Goal: Book appointment/travel/reservation

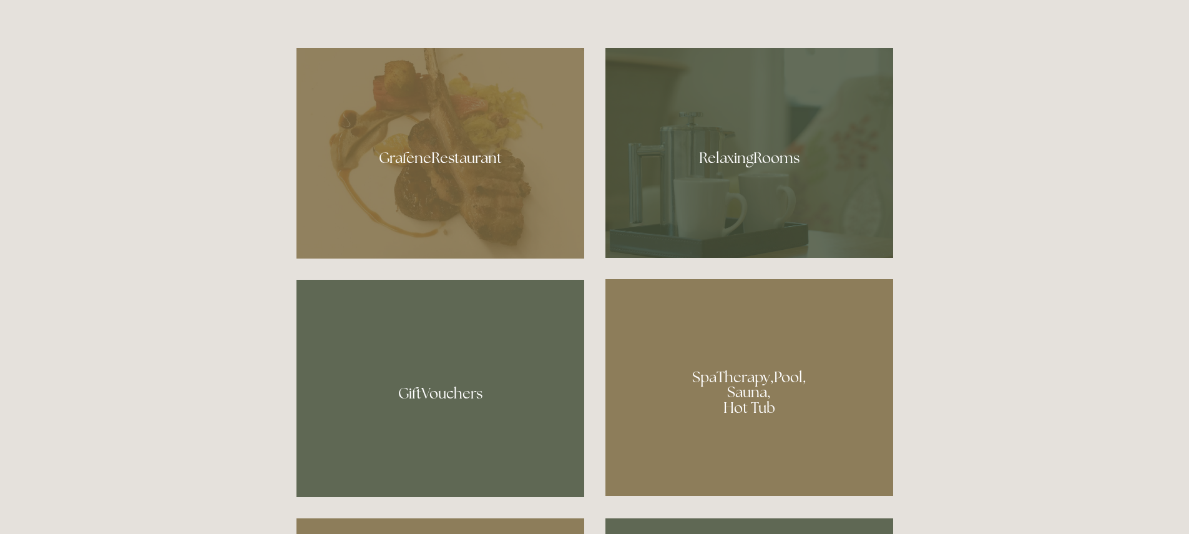
scroll to position [749, 0]
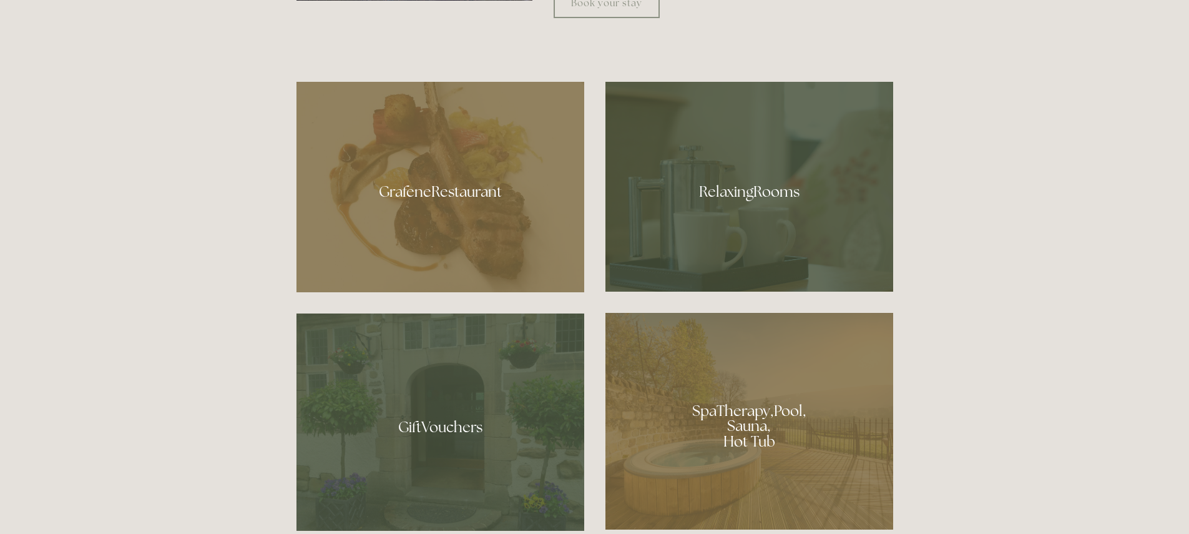
click at [730, 201] on div at bounding box center [750, 187] width 288 height 210
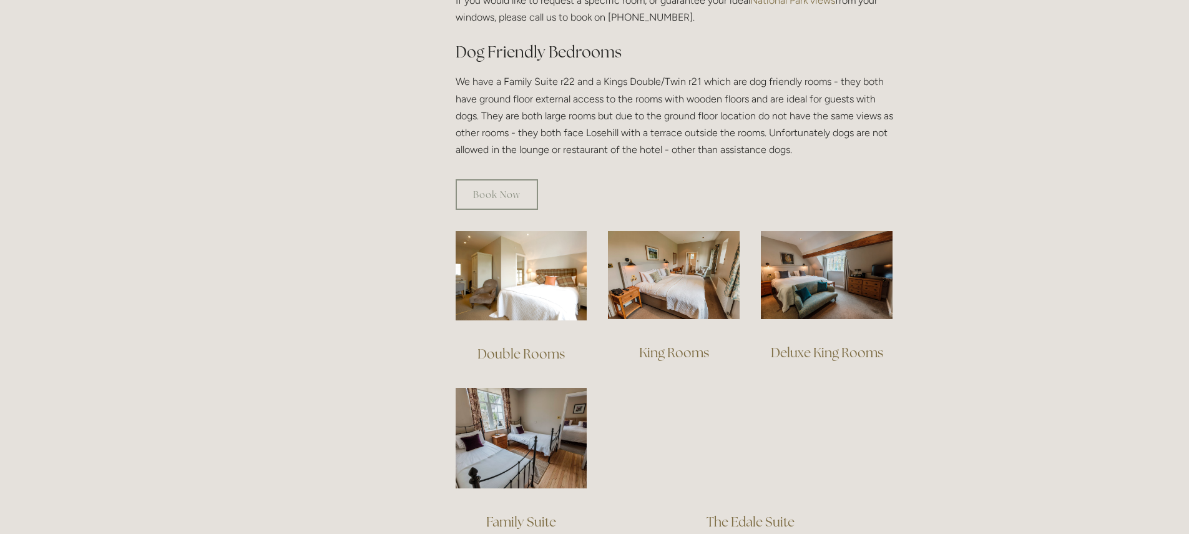
scroll to position [749, 0]
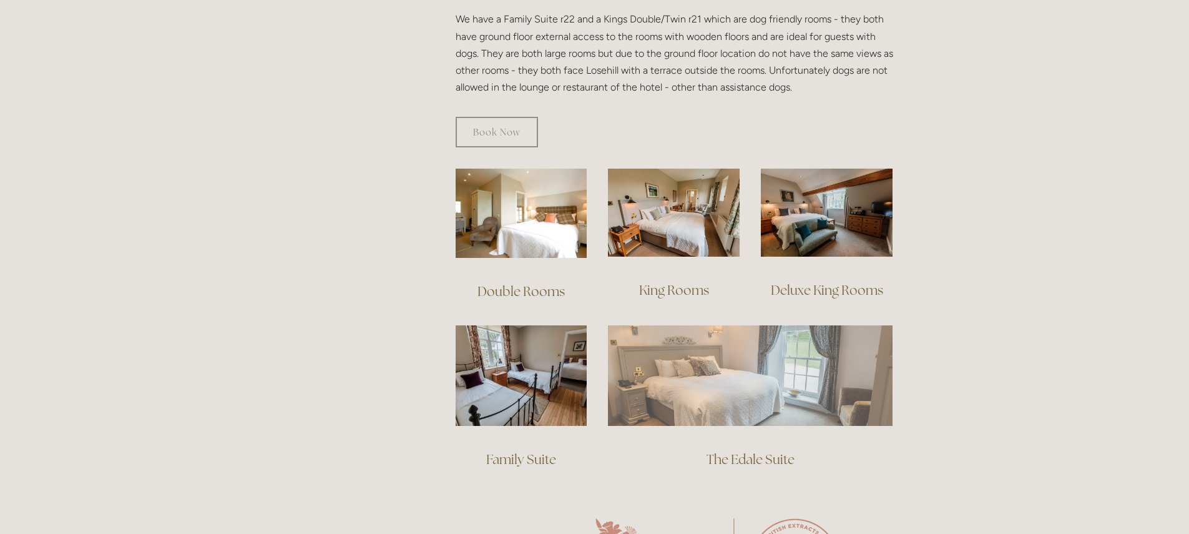
click at [732, 344] on img at bounding box center [750, 375] width 285 height 100
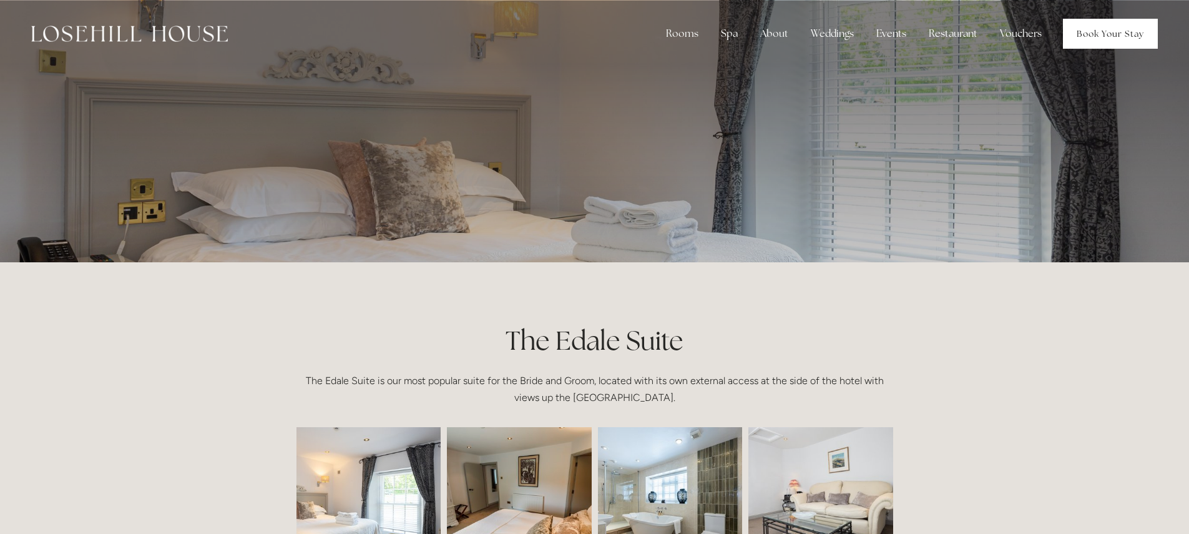
click at [1102, 37] on link "Book Your Stay" at bounding box center [1110, 34] width 95 height 30
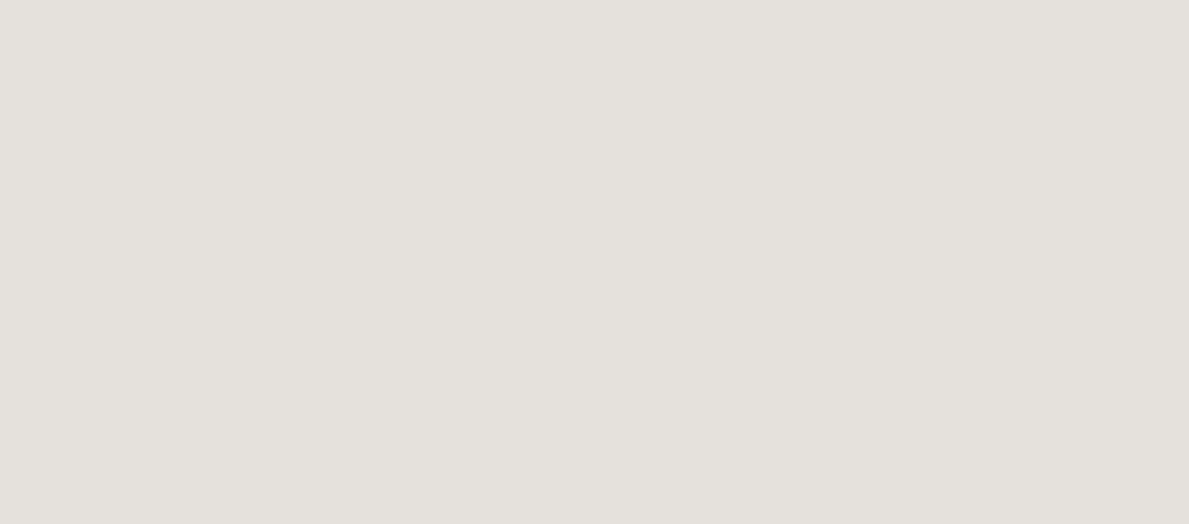
scroll to position [1317, 0]
